Goal: Information Seeking & Learning: Learn about a topic

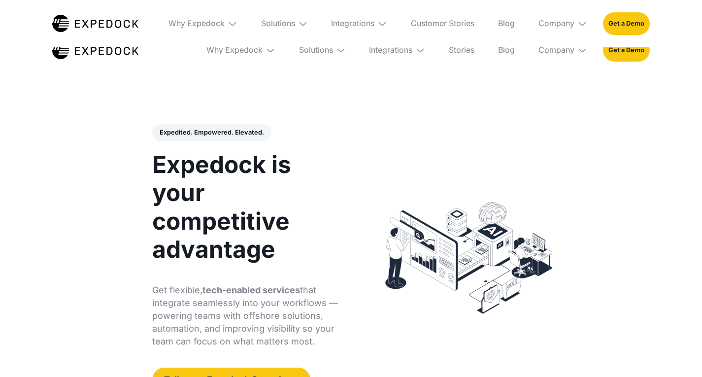
select select
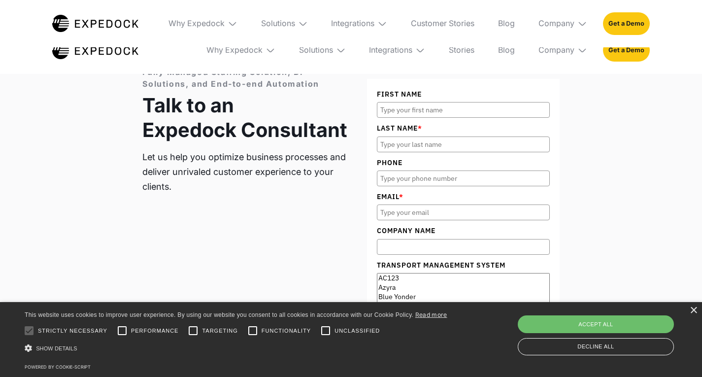
scroll to position [3314, 0]
click at [294, 21] on div "Solutions" at bounding box center [278, 24] width 34 height 10
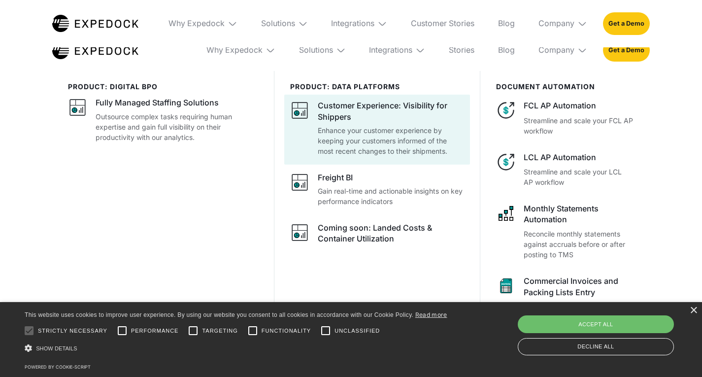
click at [342, 124] on div "Customer Experience: Visibility for Shippers Enhance your customer experience b…" at bounding box center [391, 129] width 146 height 56
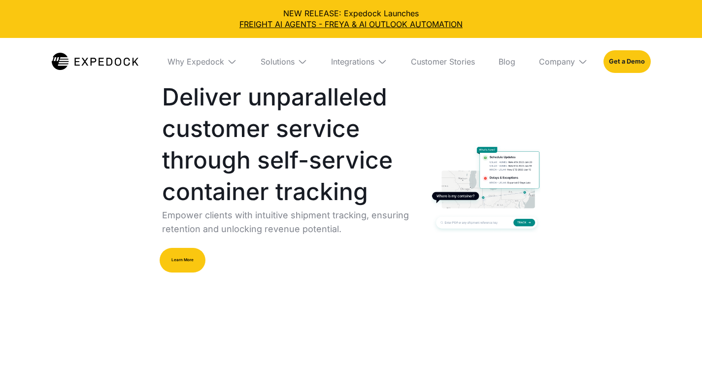
select select
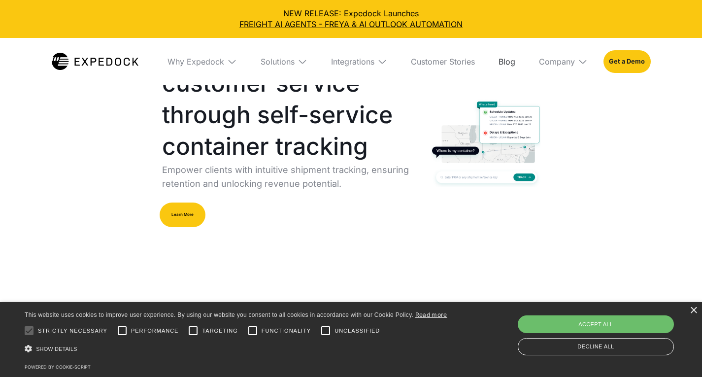
scroll to position [45, 0]
click at [558, 66] on div "Company" at bounding box center [557, 62] width 36 height 10
click at [542, 95] on link "About Us" at bounding box center [563, 98] width 65 height 26
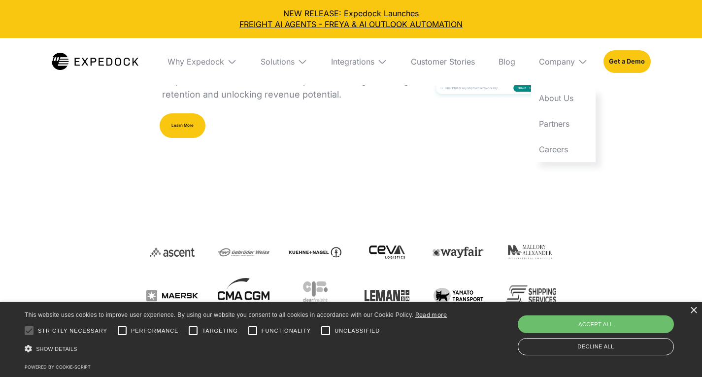
scroll to position [139, 0]
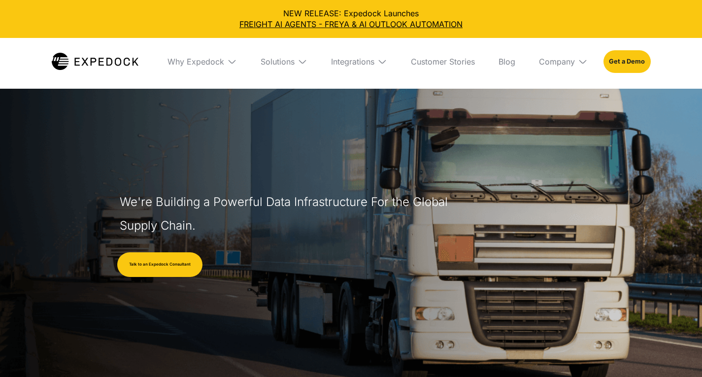
select select
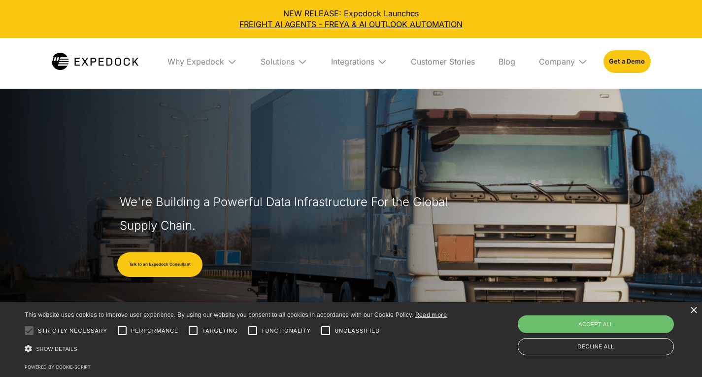
click at [223, 69] on div "Why Expedock" at bounding box center [202, 61] width 85 height 47
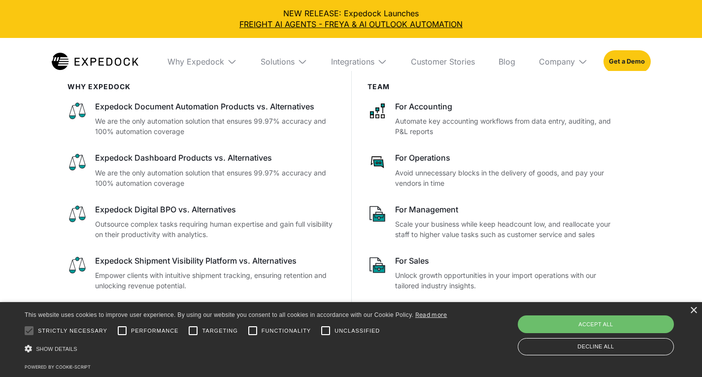
scroll to position [432, 0]
